Goal: Entertainment & Leisure: Consume media (video, audio)

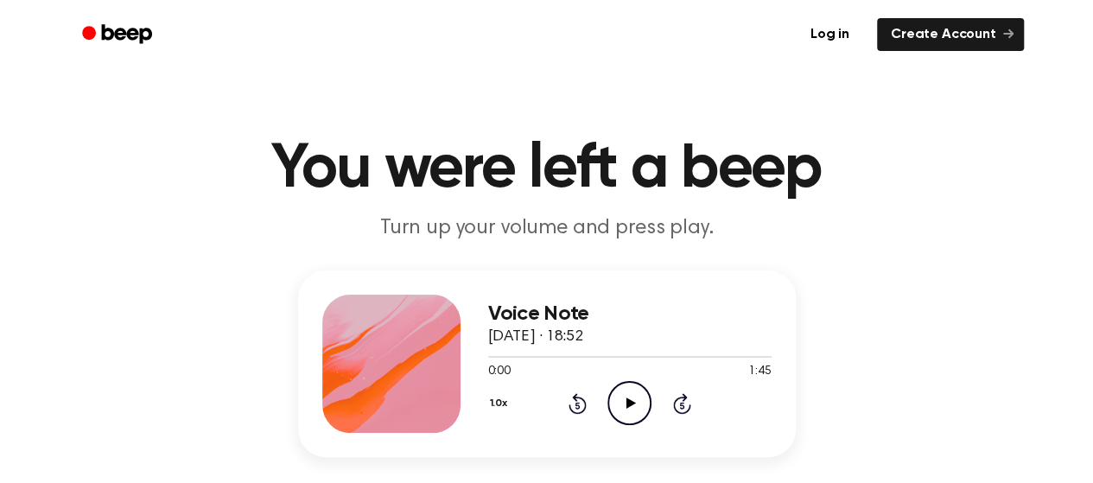
click at [705, 305] on h3 "Voice Note" at bounding box center [630, 314] width 284 height 23
click at [630, 410] on icon "Play Audio" at bounding box center [630, 403] width 44 height 44
click at [634, 397] on icon "Play Audio" at bounding box center [630, 403] width 44 height 44
click at [617, 409] on icon "Play Audio" at bounding box center [630, 403] width 44 height 44
